Goal: Transaction & Acquisition: Purchase product/service

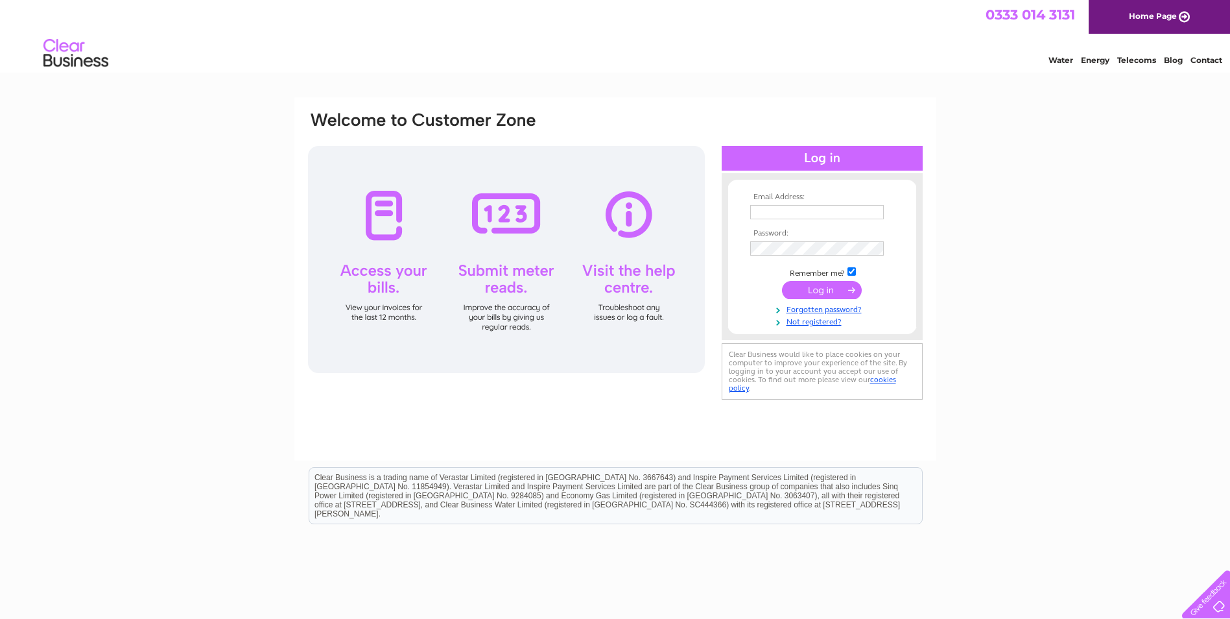
type input "accounts@zanres.co.uk"
click at [812, 291] on input "submit" at bounding box center [822, 290] width 80 height 18
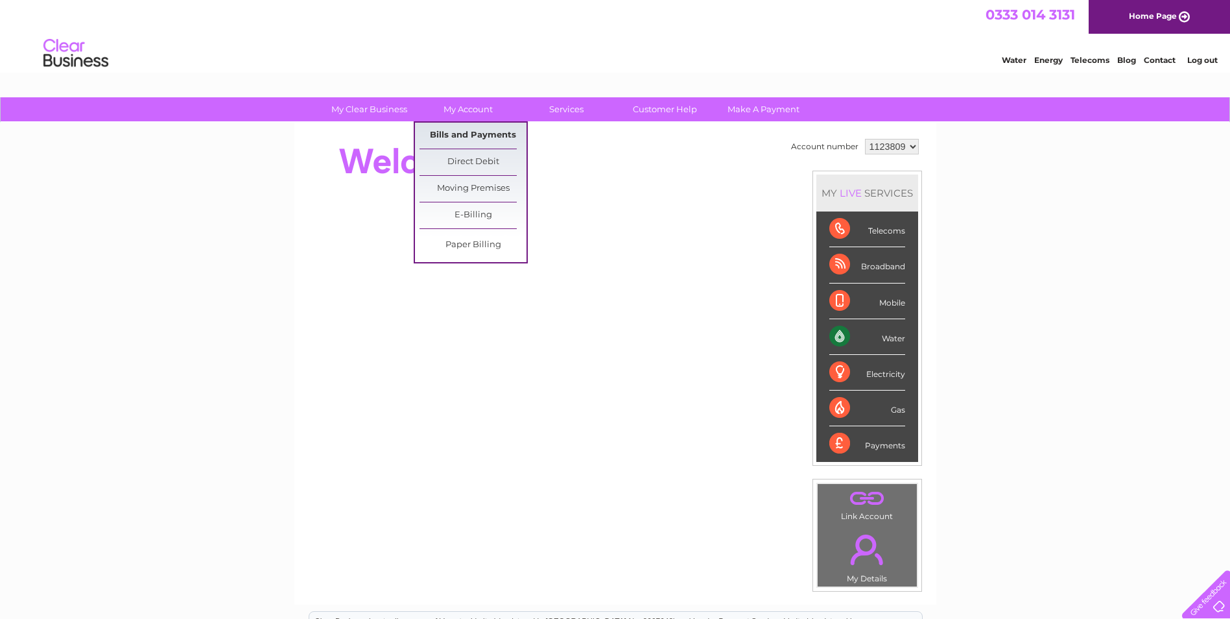
click at [467, 123] on link "Bills and Payments" at bounding box center [473, 136] width 107 height 26
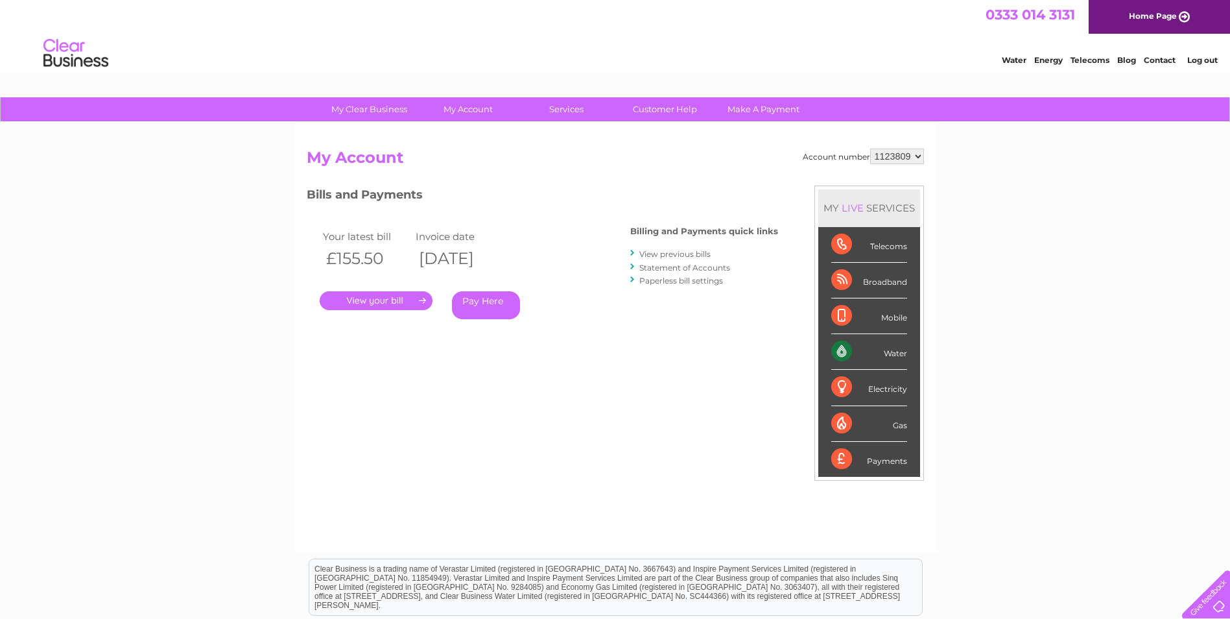
click at [410, 299] on link "." at bounding box center [376, 300] width 113 height 19
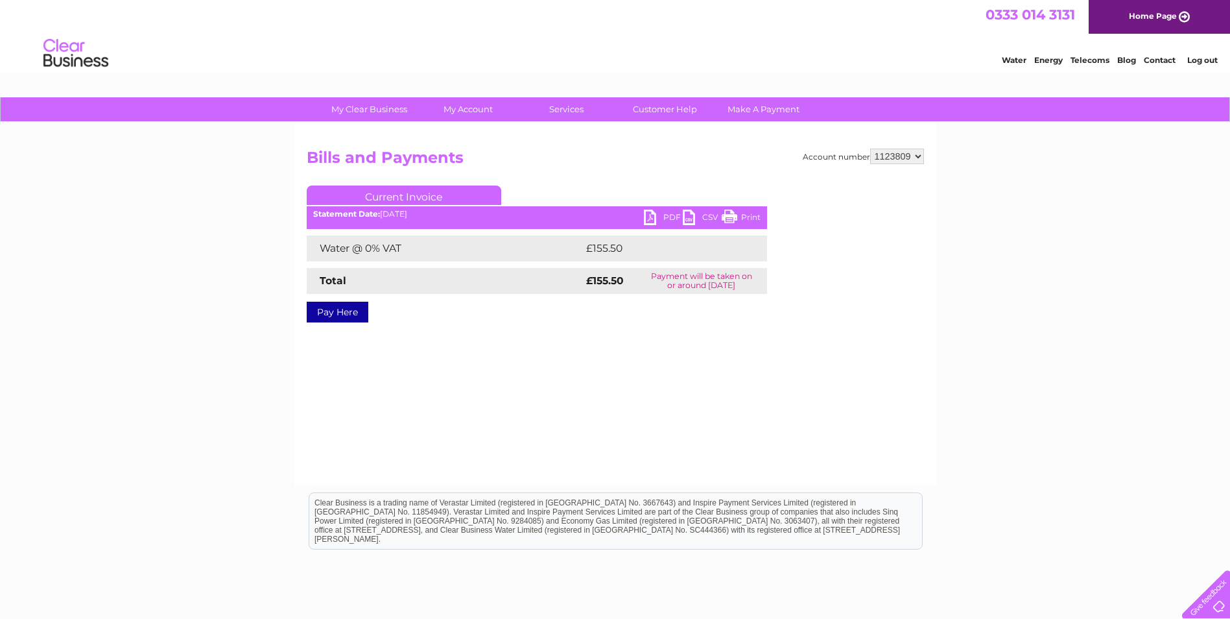
drag, startPoint x: 740, startPoint y: 215, endPoint x: 181, endPoint y: 464, distance: 612.0
click at [740, 215] on link "Print" at bounding box center [741, 218] width 39 height 19
click at [894, 154] on select "1123809 1127826" at bounding box center [897, 157] width 54 height 16
select select "1127826"
click at [871, 149] on select "1123809 1127826" at bounding box center [897, 157] width 54 height 16
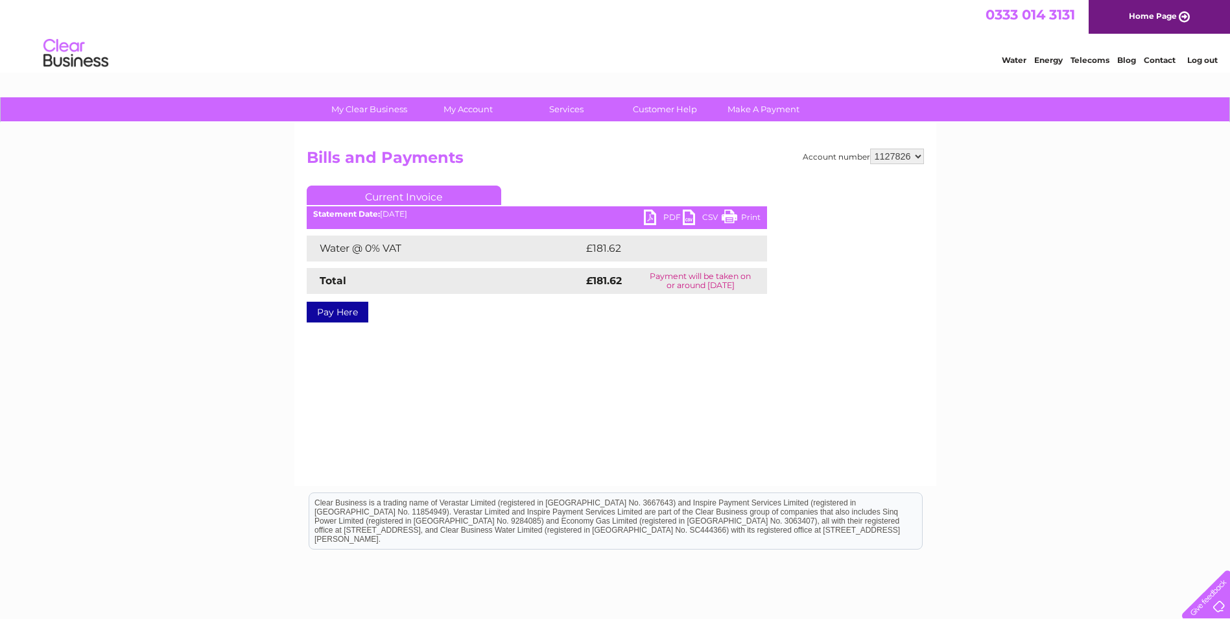
click at [354, 319] on link "Pay Here" at bounding box center [338, 312] width 62 height 21
click at [742, 215] on link "Print" at bounding box center [741, 218] width 39 height 19
